Goal: Find specific page/section: Find specific page/section

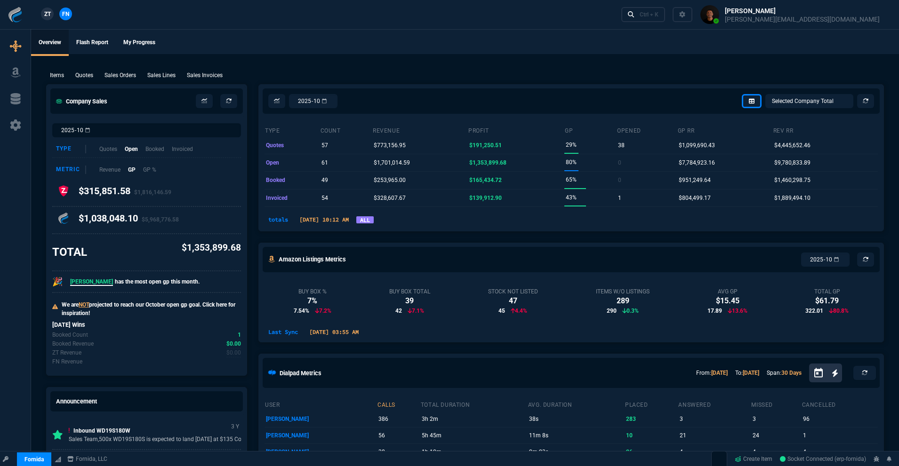
select select "18: totals"
click at [50, 9] on nx-fornida-client-manager "ZT FN" at bounding box center [56, 15] width 37 height 14
click at [49, 12] on span "ZT" at bounding box center [47, 14] width 7 height 8
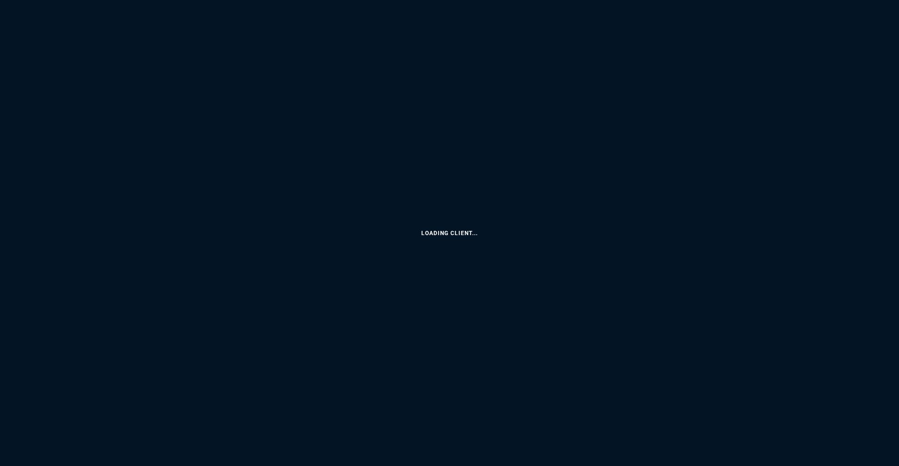
select select "18: totals"
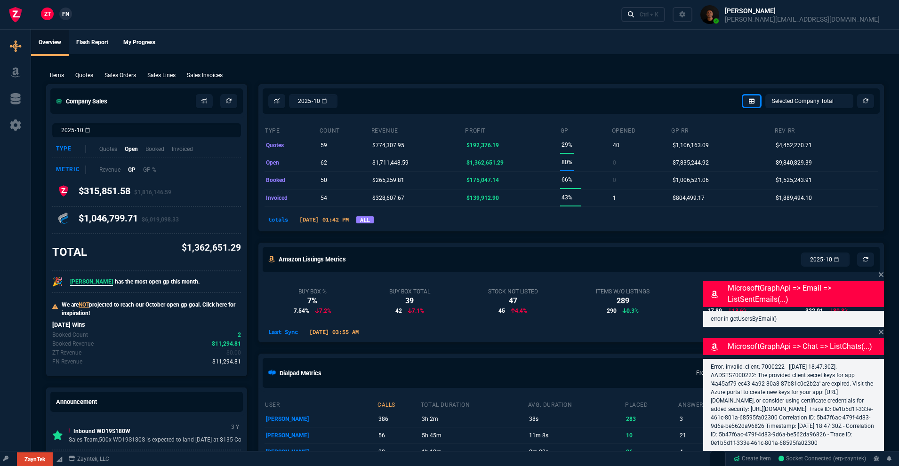
click at [48, 12] on span "ZT" at bounding box center [47, 14] width 7 height 8
click at [658, 12] on div "Ctrl + K" at bounding box center [649, 15] width 19 height 8
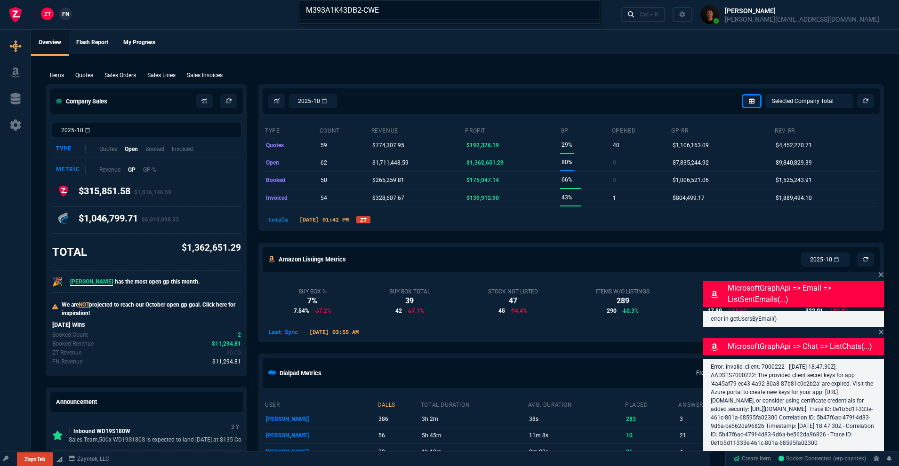
type input "M393A1K43DB2-CWE"
click at [73, 82] on div "M393A1K43DB2-CWE" at bounding box center [449, 233] width 899 height 466
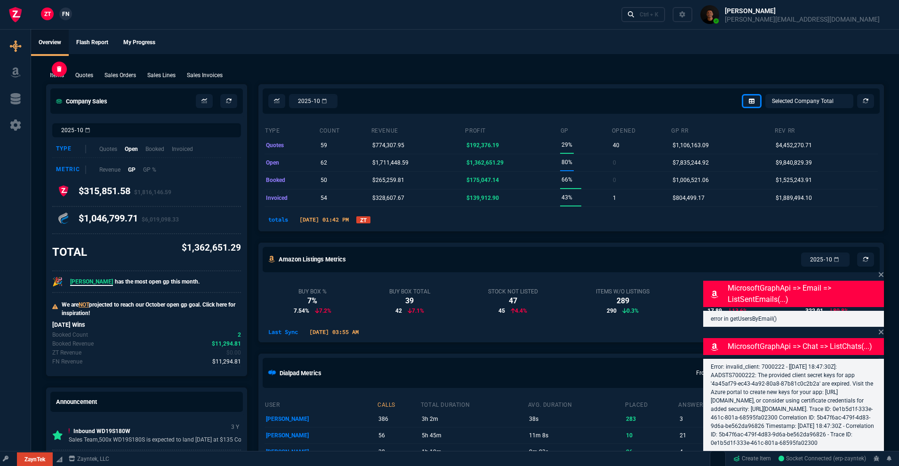
click at [59, 77] on p "Items" at bounding box center [57, 75] width 14 height 8
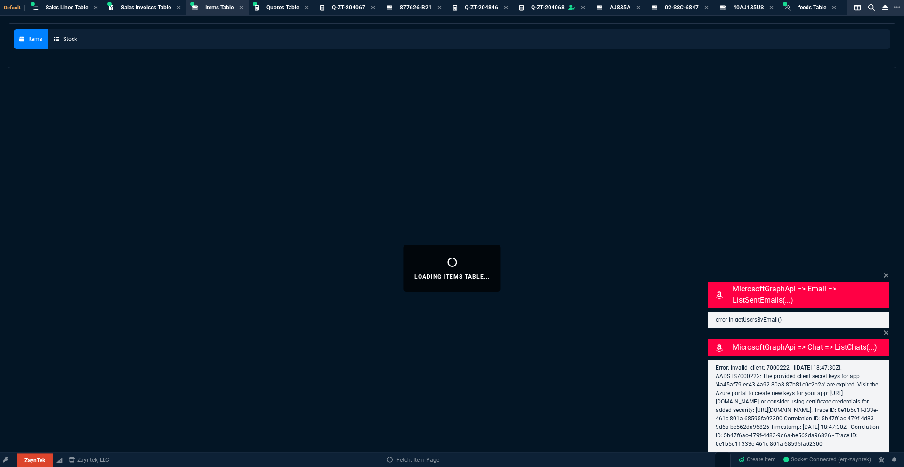
select select
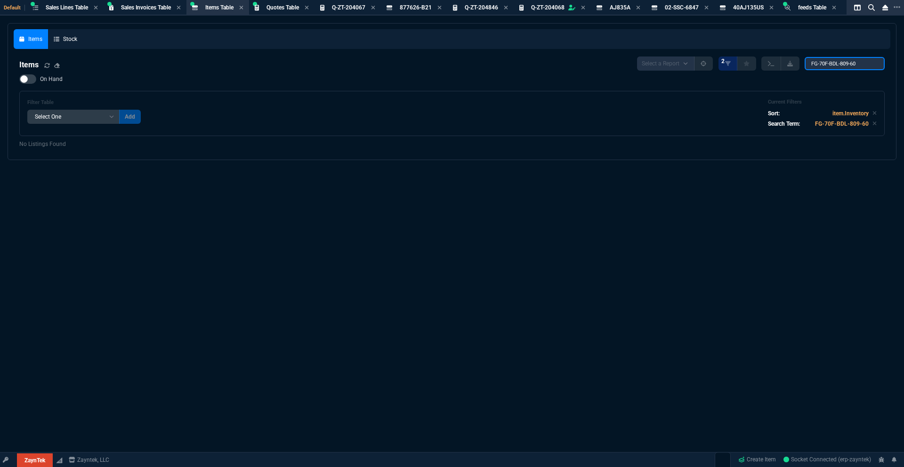
click at [849, 62] on input "FG-70F-BDL-809-60" at bounding box center [844, 63] width 80 height 13
paste input "M393A1K43DB2-CWE"
type input "M393A1K43DB2-CWE"
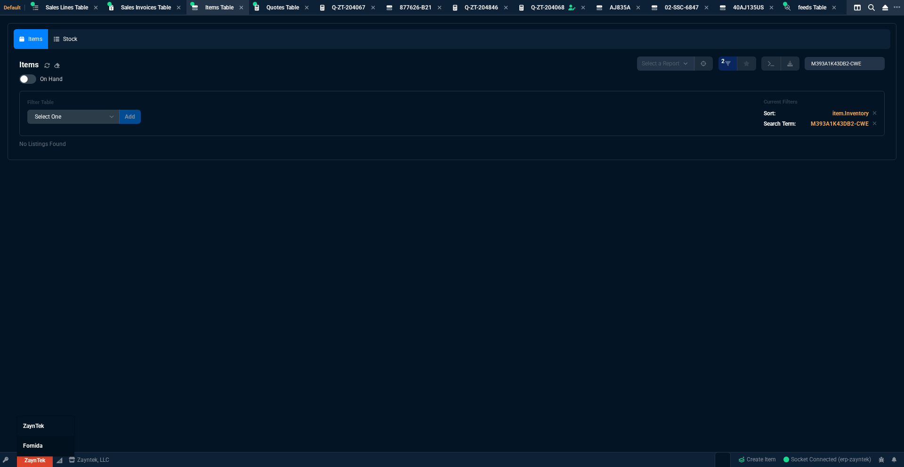
click at [36, 443] on span "Fornida" at bounding box center [32, 445] width 19 height 7
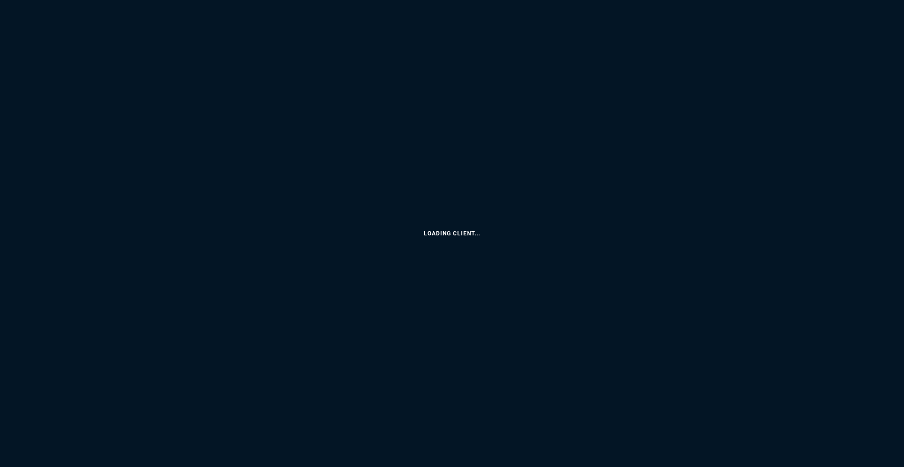
select select "18: totals"
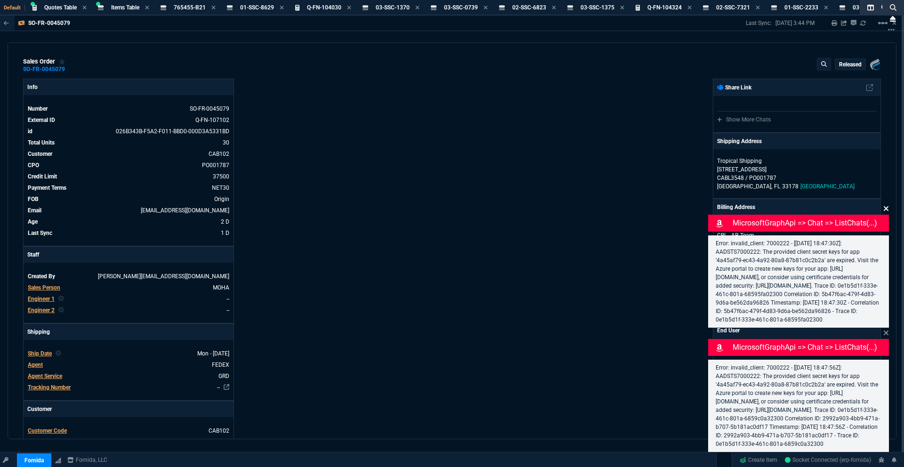
drag, startPoint x: 889, startPoint y: 190, endPoint x: 885, endPoint y: 195, distance: 6.3
click at [889, 190] on div "sales order SO-FR-0045079 Released Fornida, LLC [STREET_ADDRESS] Info Number SO…" at bounding box center [452, 240] width 889 height 397
click at [886, 205] on icon at bounding box center [886, 209] width 6 height 8
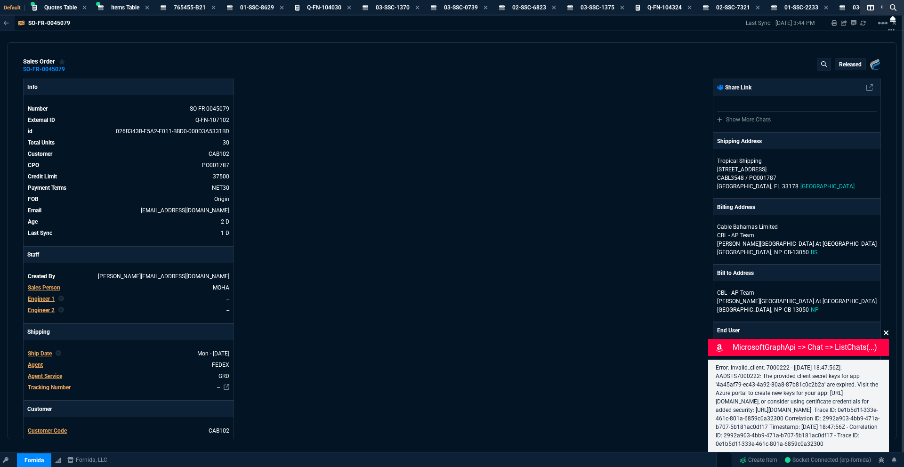
click at [887, 330] on icon at bounding box center [885, 332] width 5 height 5
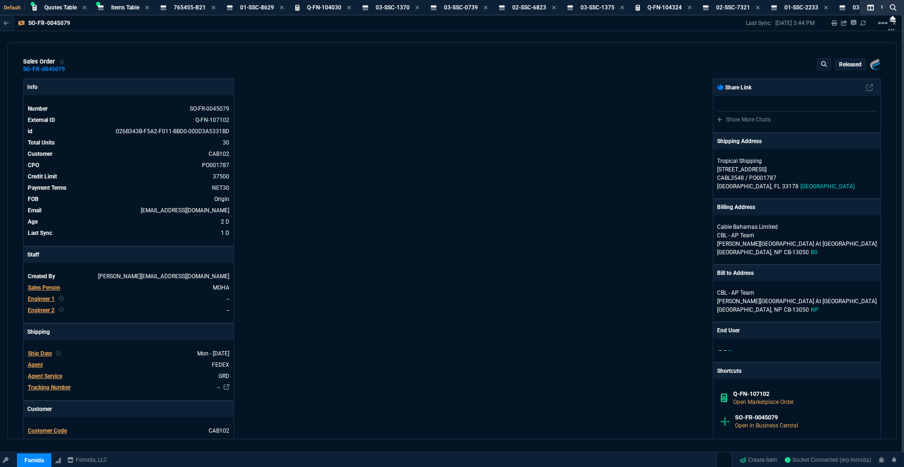
click at [387, 130] on div "Info Number SO-FR-0045079 External ID Q-FN-107102 id 026B343B-F5A2-F011-BBD0-00…" at bounding box center [237, 347] width 429 height 537
click at [130, 5] on span "Items Table" at bounding box center [125, 7] width 28 height 7
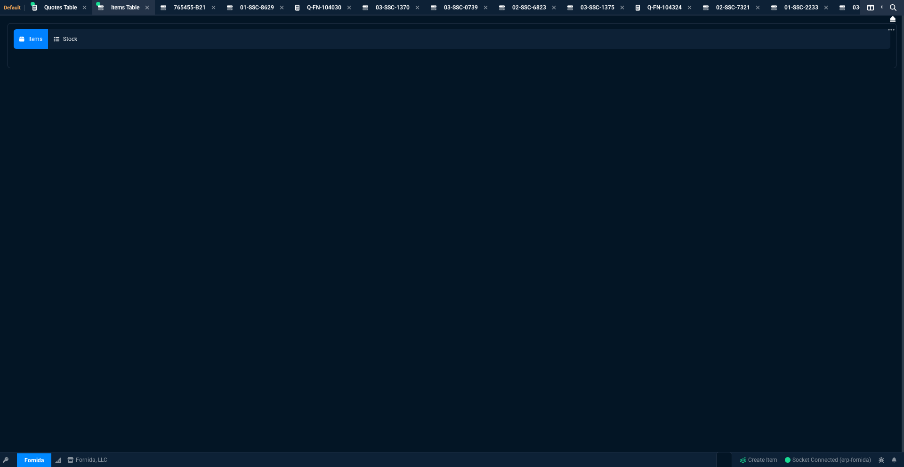
select select
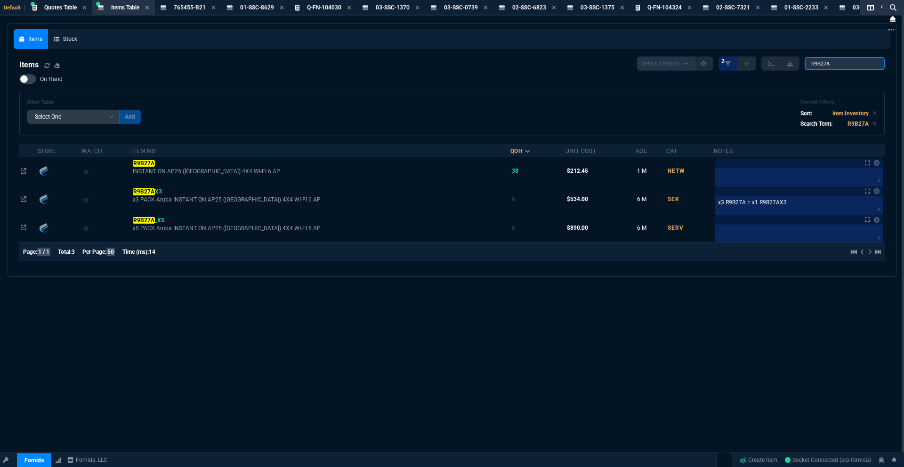
click at [829, 66] on input "R9B27A" at bounding box center [844, 63] width 80 height 13
paste input "M393A1K43DB2-CWE"
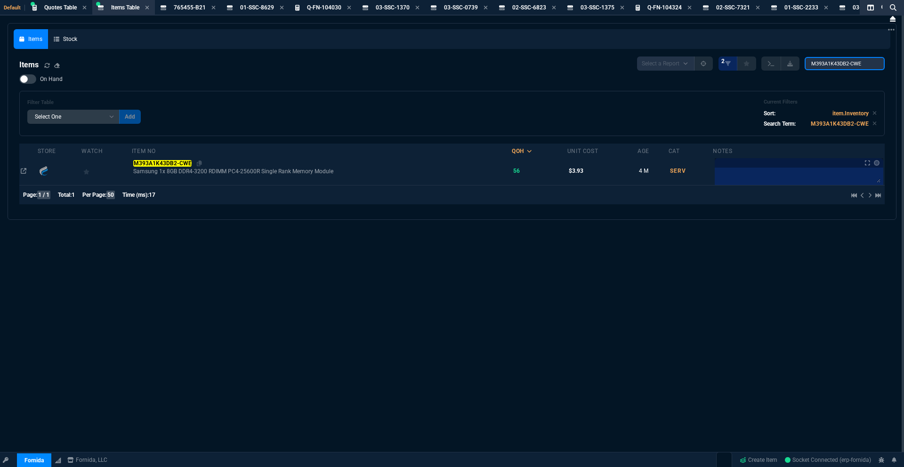
type input "M393A1K43DB2-CWE"
click at [183, 160] on mark "M393A1K43DB2-CWE" at bounding box center [162, 163] width 58 height 7
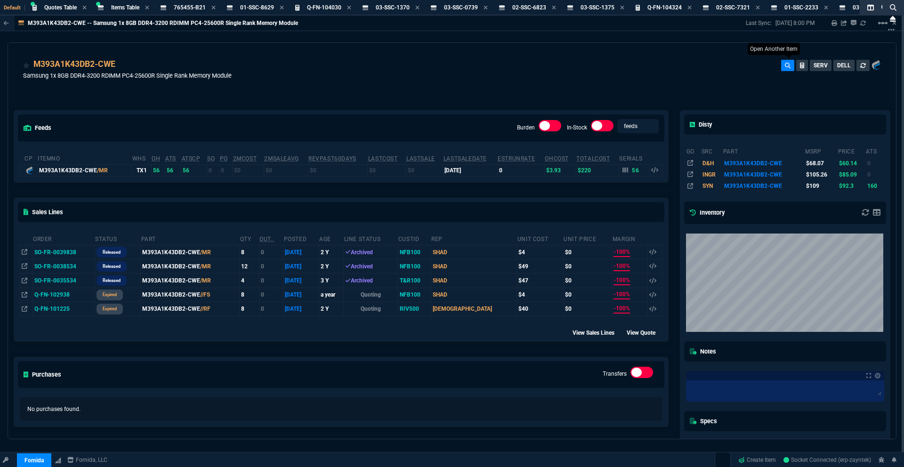
click at [788, 65] on button at bounding box center [787, 65] width 13 height 11
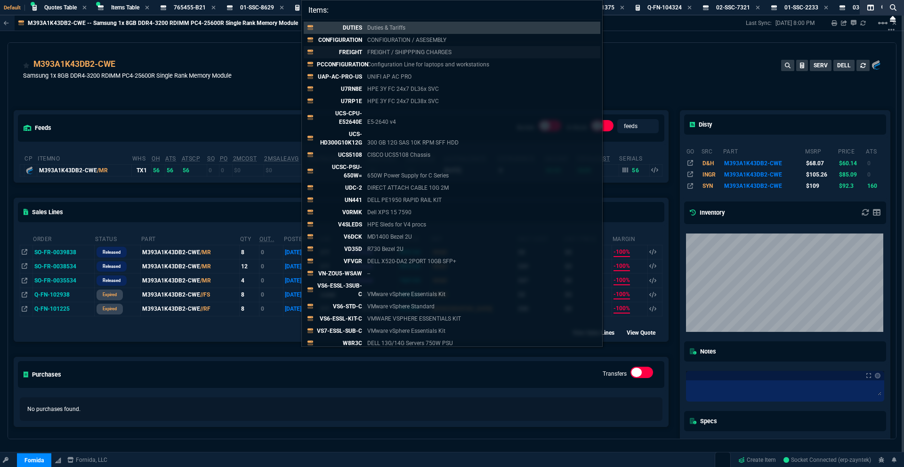
type input "Items: MTA9ASF1G72PZ-3G2"
